Goal: Complete application form

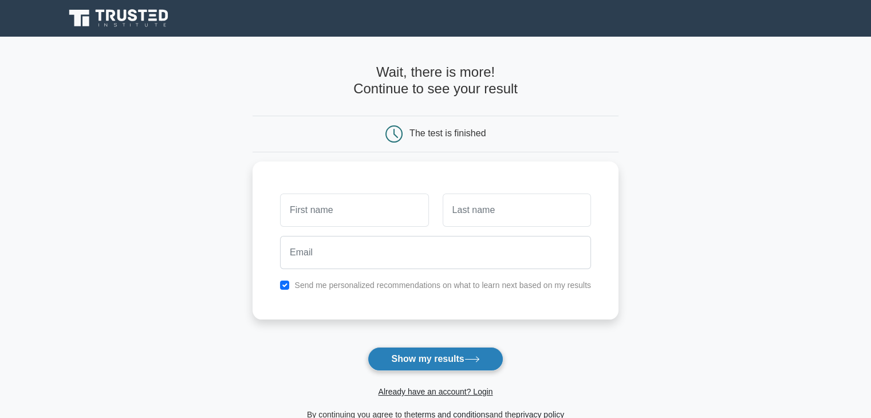
click at [426, 347] on button "Show my results" at bounding box center [435, 359] width 135 height 24
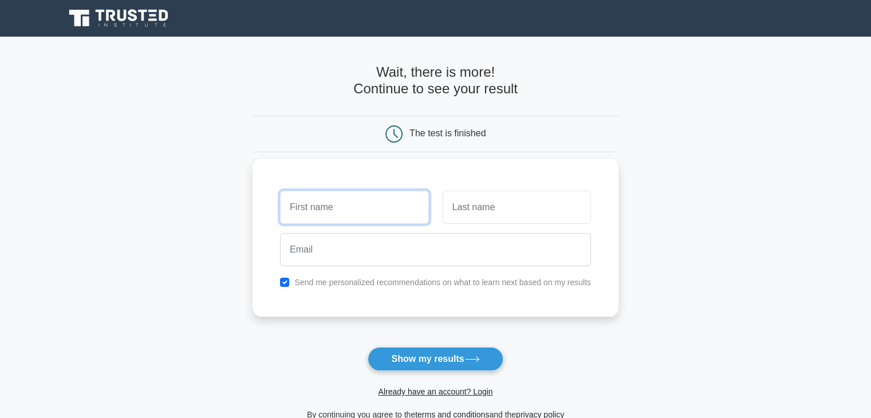
click at [351, 205] on input "text" at bounding box center [354, 207] width 148 height 33
click at [741, 212] on main "Wait, there is more! Continue to see your result The test is finished and the" at bounding box center [435, 243] width 871 height 412
click at [367, 204] on input "text" at bounding box center [354, 207] width 148 height 33
type input "[PERSON_NAME]"
drag, startPoint x: 393, startPoint y: 212, endPoint x: 281, endPoint y: 211, distance: 111.7
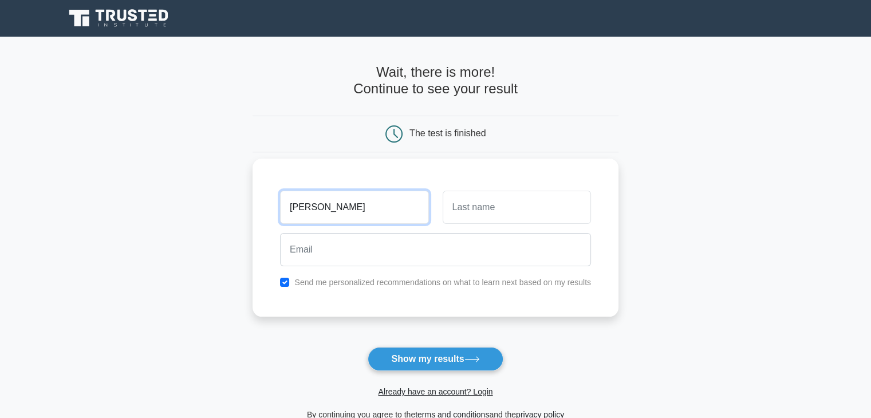
click at [281, 211] on input "[PERSON_NAME]" at bounding box center [354, 207] width 148 height 33
type input "Ilyas"
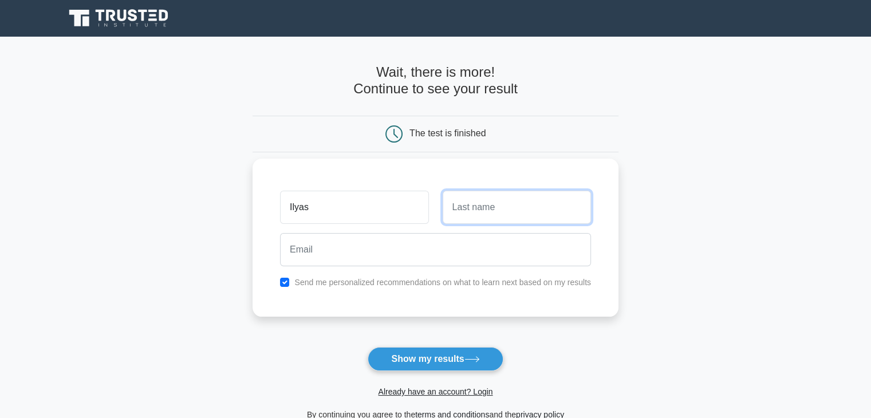
click at [486, 214] on input "text" at bounding box center [517, 207] width 148 height 33
type input "Huzairi"
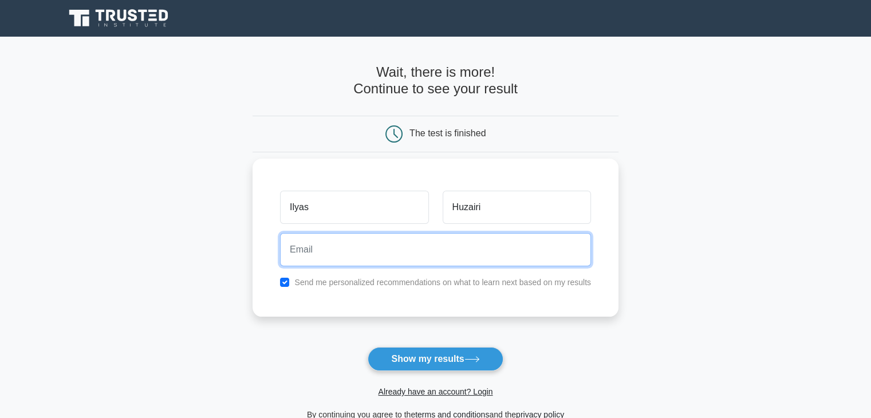
click at [439, 251] on input "email" at bounding box center [435, 249] width 311 height 33
type input "[EMAIL_ADDRESS][DOMAIN_NAME]"
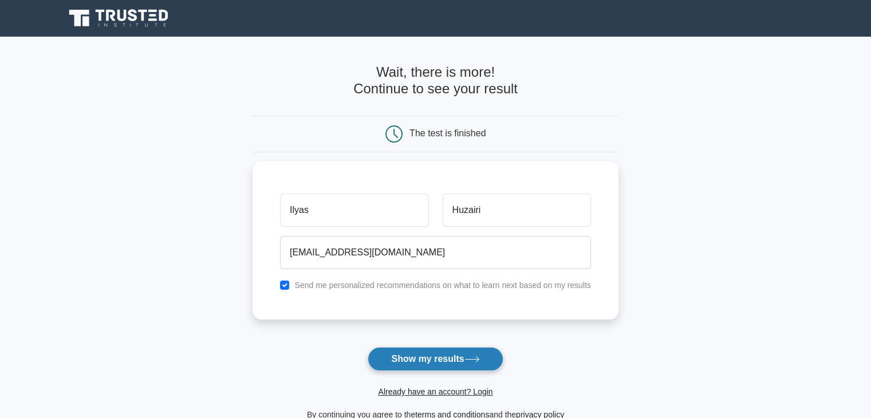
click at [428, 356] on button "Show my results" at bounding box center [435, 359] width 135 height 24
